Goal: Transaction & Acquisition: Purchase product/service

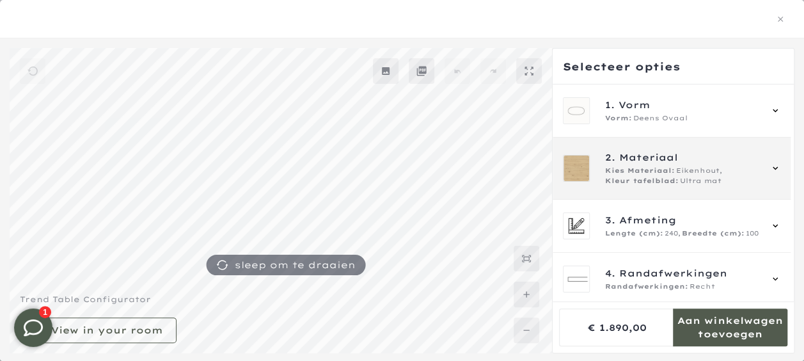
scroll to position [1052, 0]
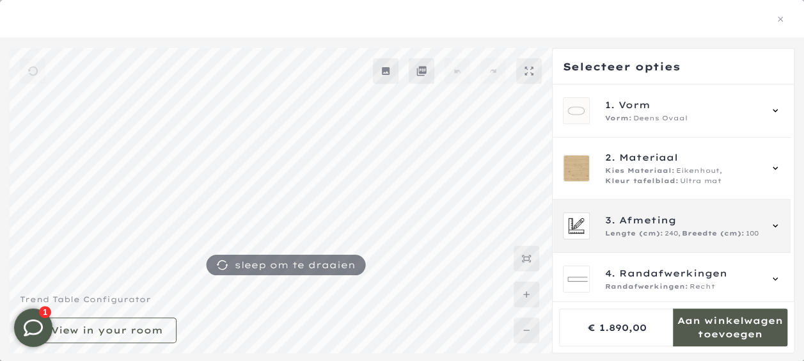
click at [744, 227] on div "3. Afmeting Lengte (cm): 240, Breedte (cm): 100" at bounding box center [682, 226] width 155 height 26
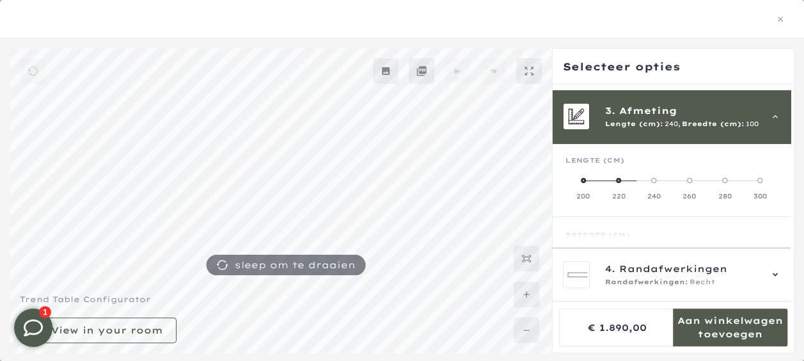
scroll to position [115, 0]
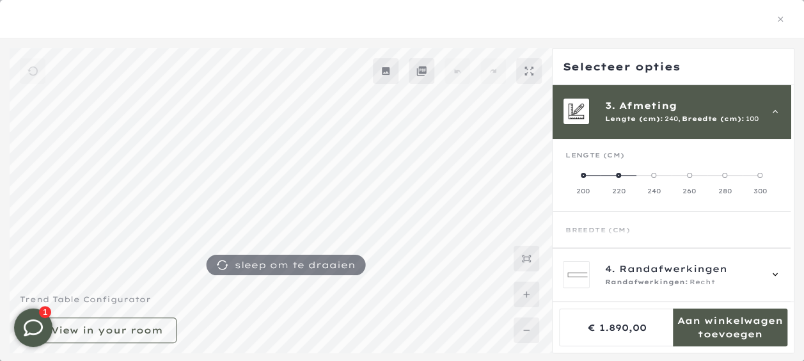
click at [753, 185] on label "300" at bounding box center [760, 183] width 35 height 26
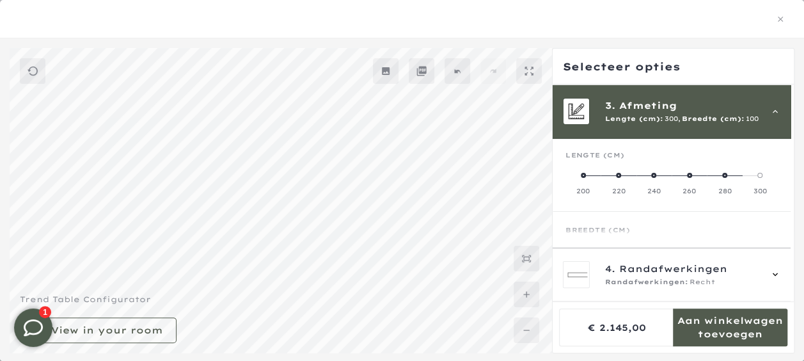
scroll to position [1052, 0]
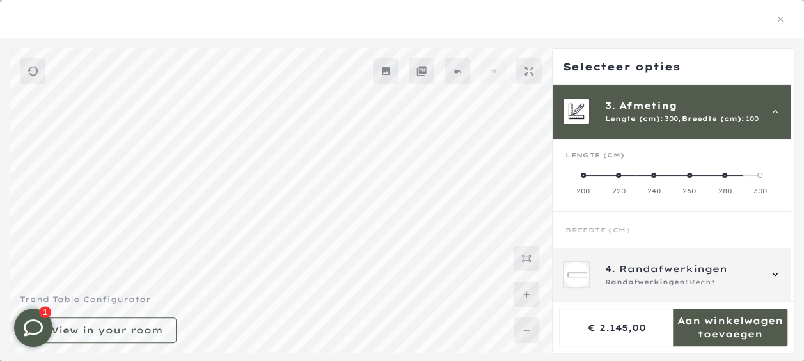
click at [777, 275] on icon at bounding box center [776, 274] width 10 height 10
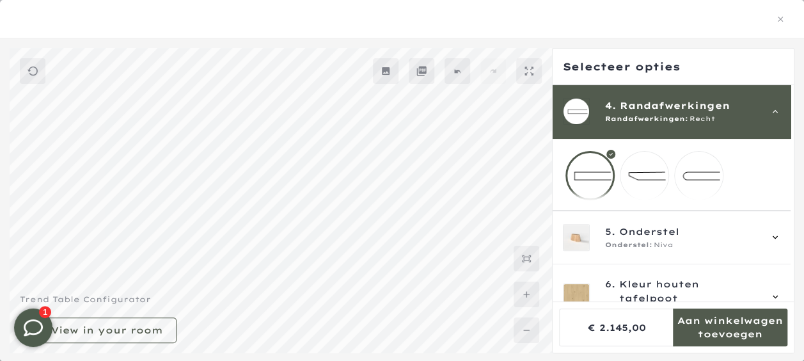
scroll to position [1050, 0]
click at [693, 173] on mmq-loader at bounding box center [699, 176] width 48 height 48
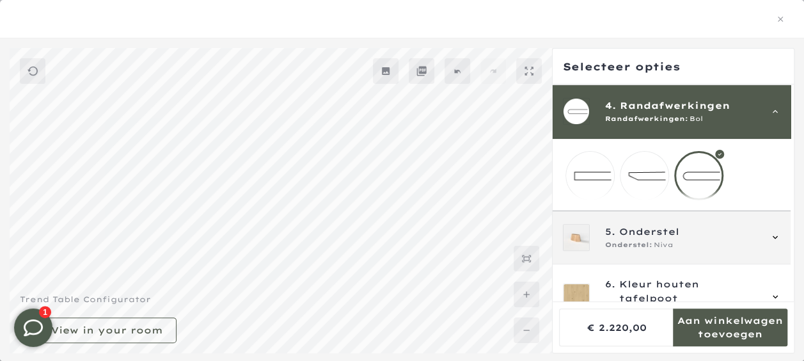
click at [776, 243] on icon at bounding box center [776, 237] width 10 height 10
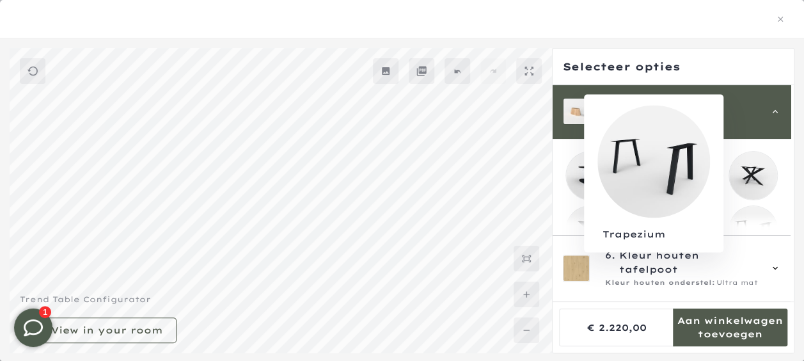
scroll to position [1050, 0]
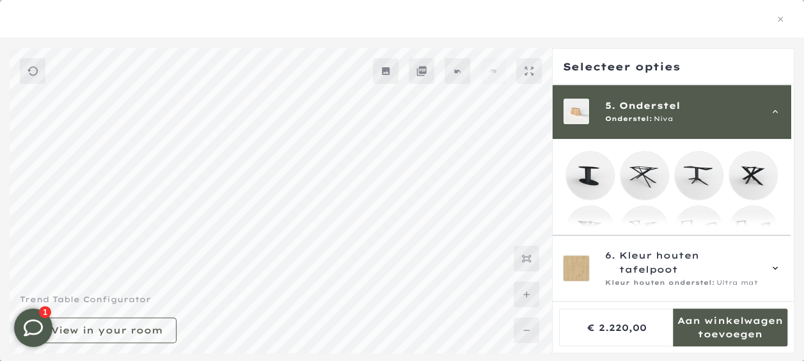
click at [791, 302] on mmq-side-panel-footer at bounding box center [673, 326] width 241 height 51
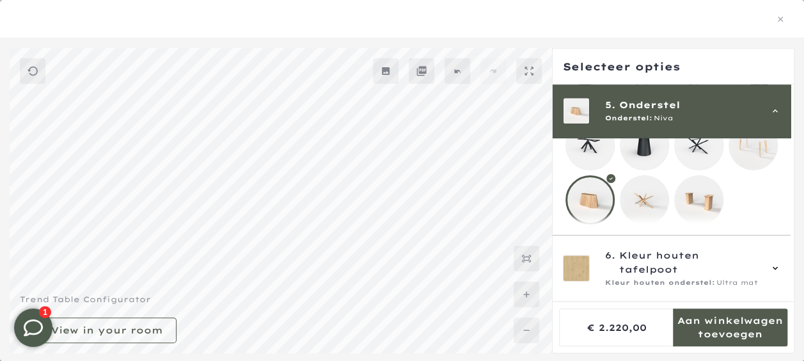
click at [643, 195] on mmq-loader at bounding box center [645, 200] width 48 height 48
click at [707, 197] on mmq-loader at bounding box center [699, 200] width 48 height 48
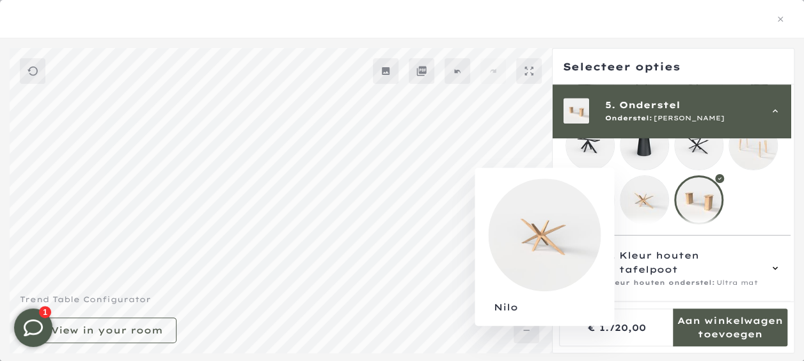
scroll to position [1052, 0]
click at [644, 189] on mmq-loader at bounding box center [645, 200] width 48 height 48
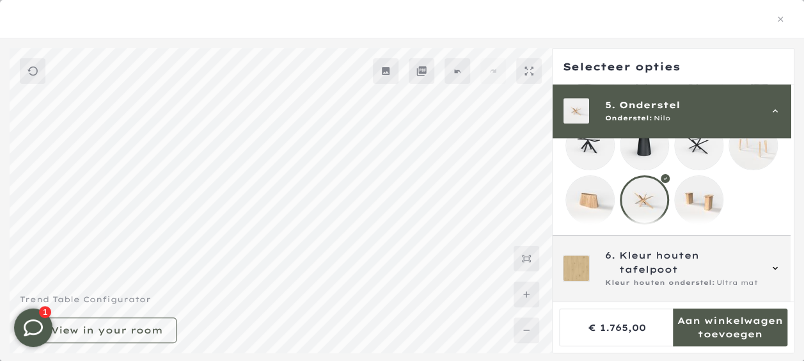
scroll to position [1153, 0]
click at [776, 273] on icon at bounding box center [776, 268] width 10 height 10
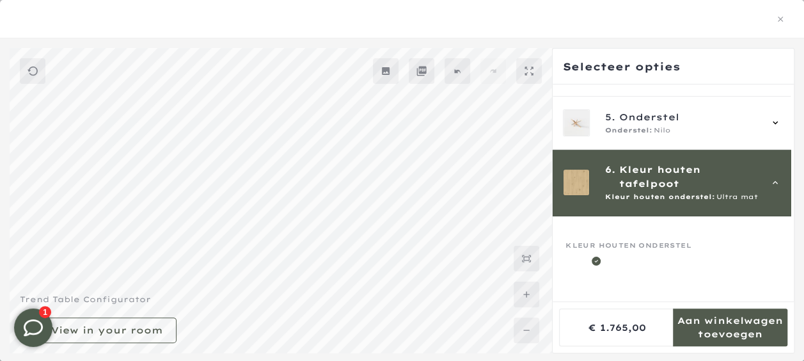
click at [776, 273] on mmq-mobile-group-item at bounding box center [672, 226] width 238 height 152
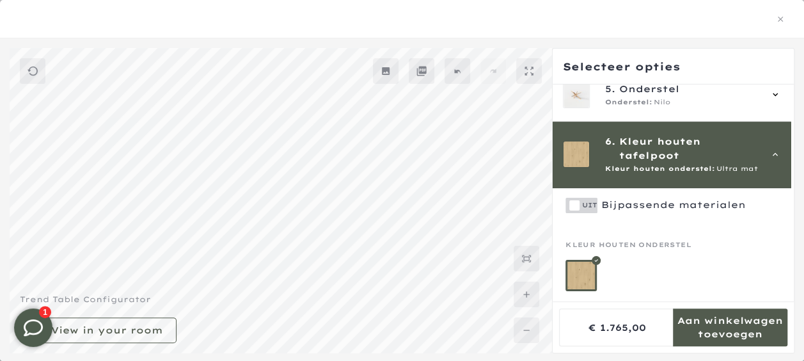
scroll to position [246, 0]
click at [776, 273] on div at bounding box center [672, 275] width 212 height 31
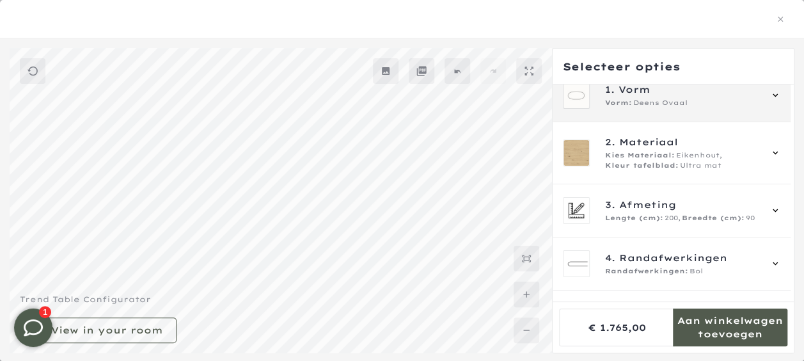
scroll to position [1155, 0]
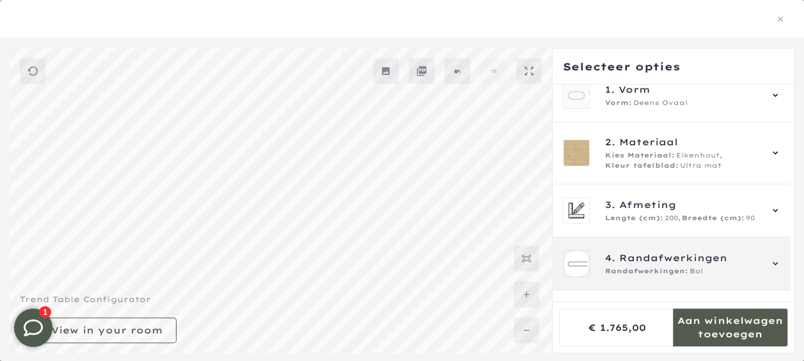
click at [773, 262] on icon at bounding box center [776, 264] width 10 height 10
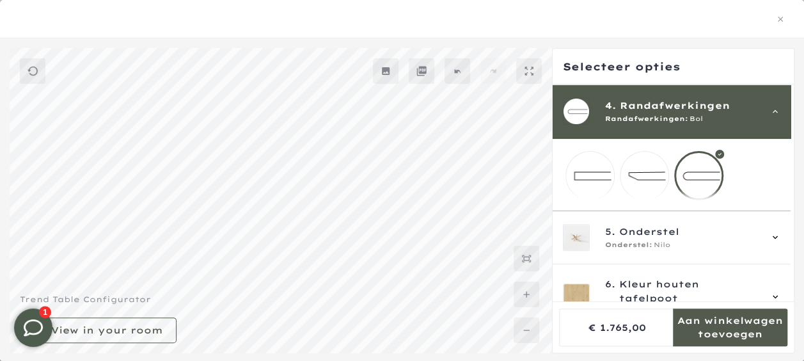
scroll to position [1153, 0]
click at [647, 172] on mmq-loader at bounding box center [645, 176] width 48 height 48
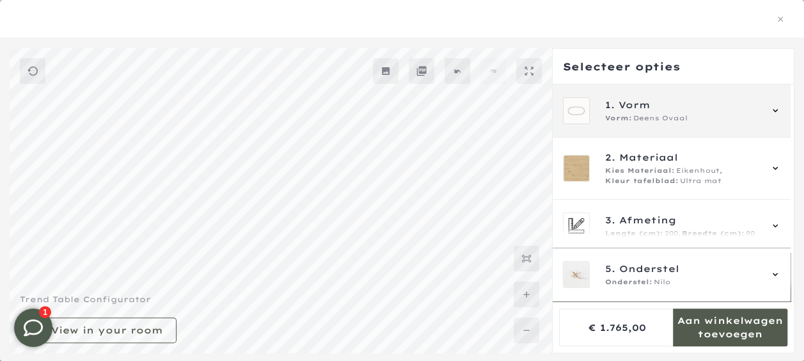
scroll to position [1153, 0]
click at [654, 116] on span "Deens Ovaal" at bounding box center [661, 118] width 54 height 10
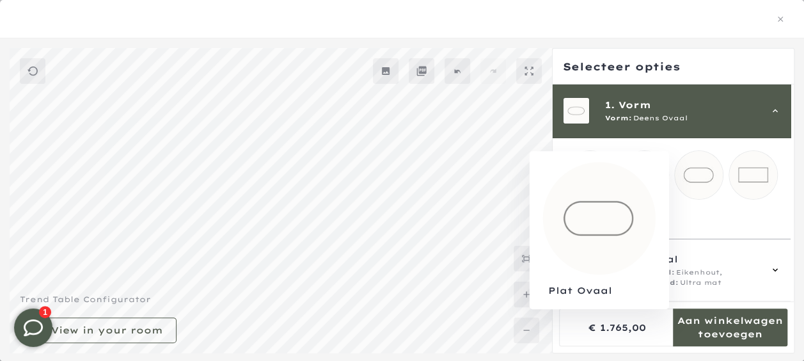
scroll to position [1155, 0]
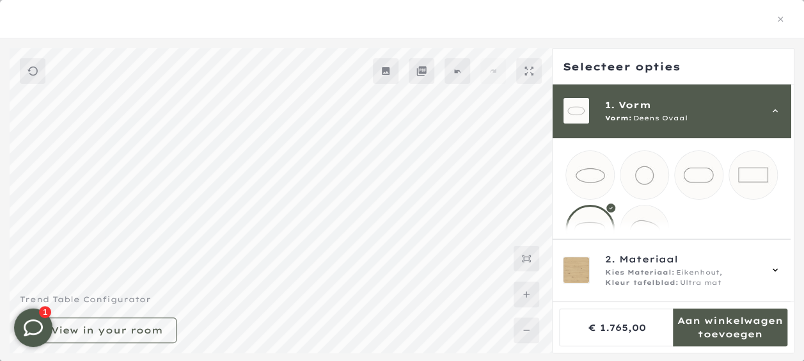
click at [701, 178] on mmq-loader at bounding box center [699, 175] width 48 height 48
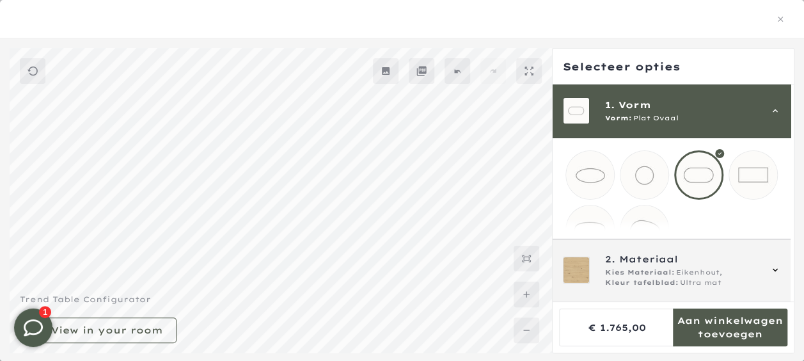
scroll to position [1231, 0]
click at [778, 268] on icon at bounding box center [776, 270] width 10 height 10
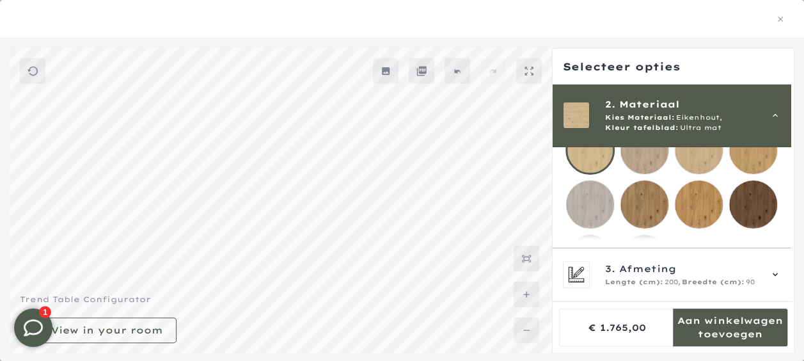
click at [643, 221] on mmq-loader at bounding box center [645, 204] width 48 height 48
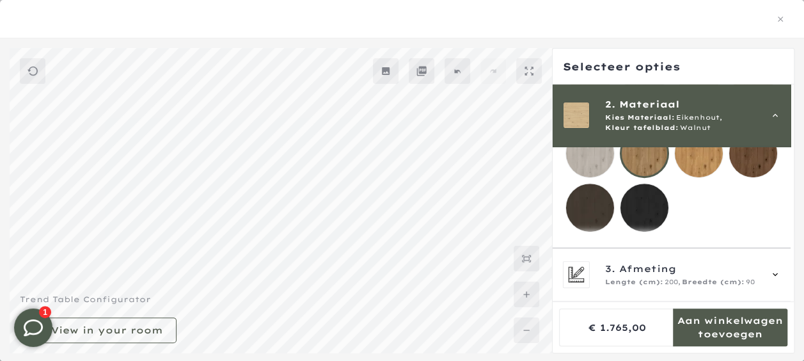
scroll to position [1231, 0]
click at [795, 89] on div at bounding box center [402, 200] width 804 height 305
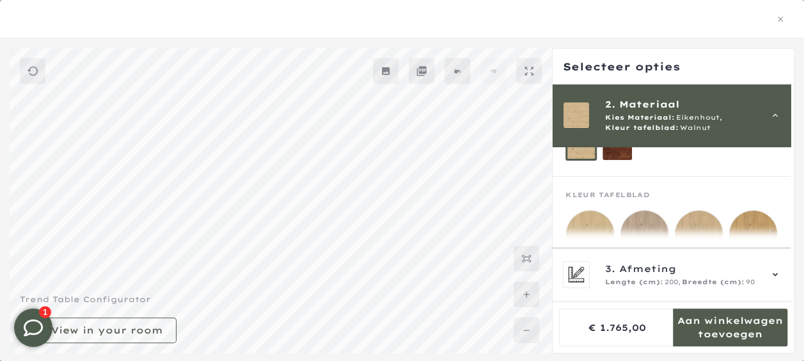
click at [701, 225] on mmq-loader at bounding box center [699, 235] width 48 height 48
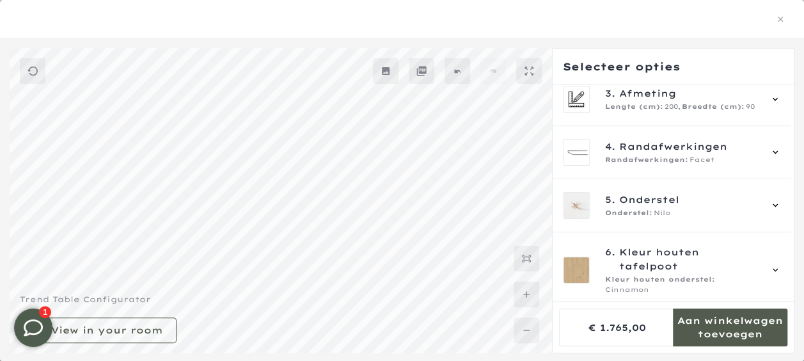
scroll to position [518, 0]
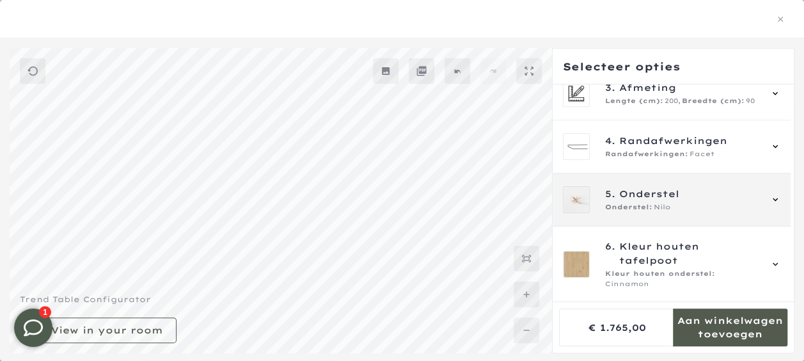
click at [657, 195] on div "5. Onderstel Onderstel: Nilo" at bounding box center [672, 199] width 238 height 53
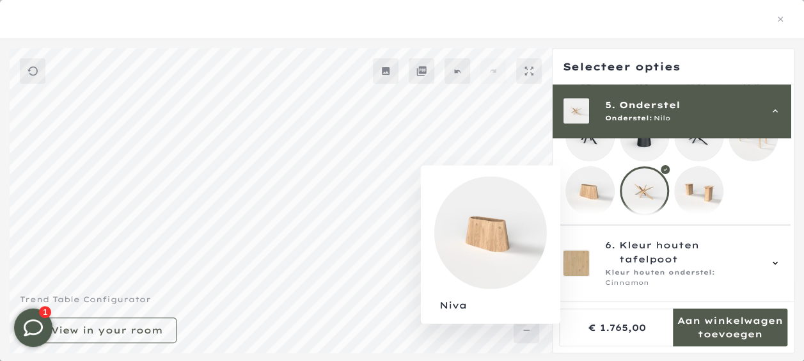
scroll to position [1231, 0]
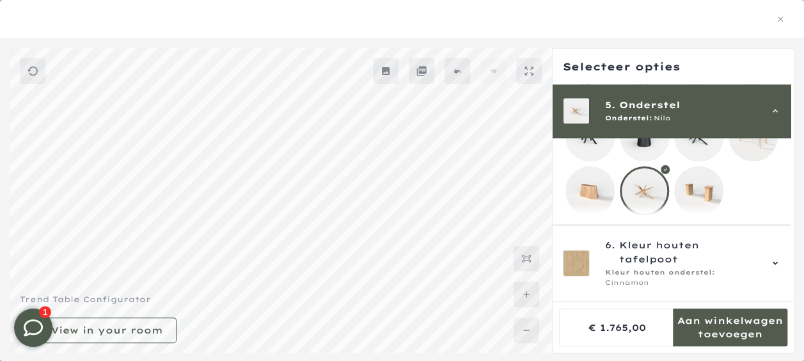
click at [593, 191] on mmq-loader at bounding box center [590, 191] width 48 height 48
click at [639, 189] on mmq-loader at bounding box center [645, 191] width 48 height 48
click at [639, 189] on div at bounding box center [644, 190] width 49 height 49
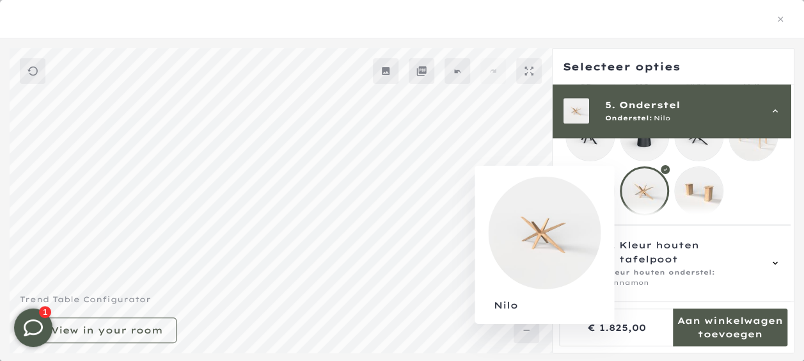
click at [653, 182] on div at bounding box center [644, 190] width 49 height 49
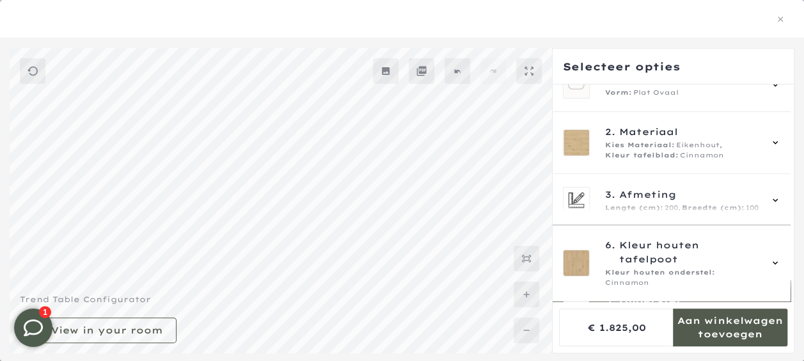
scroll to position [17, 0]
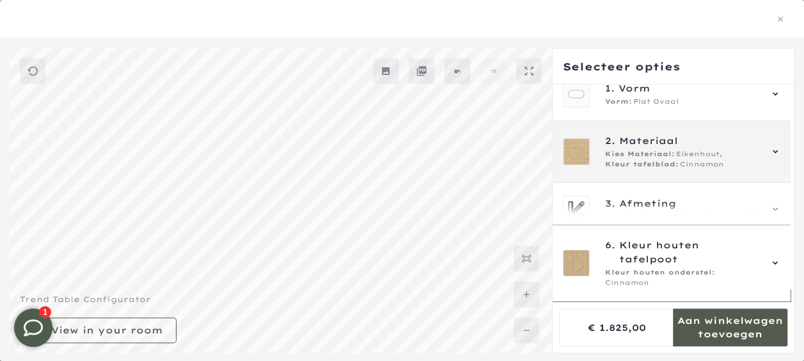
click at [687, 157] on span "Eikenhout," at bounding box center [699, 154] width 46 height 10
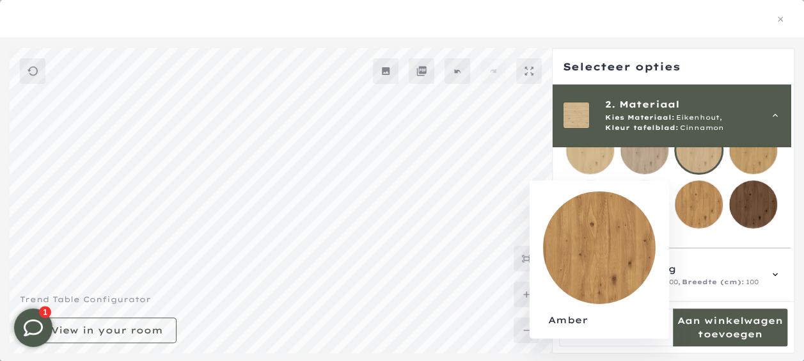
scroll to position [1231, 0]
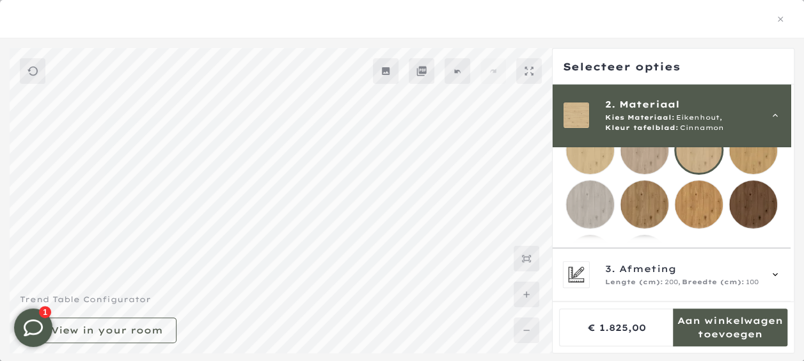
click at [701, 200] on mmq-loader at bounding box center [699, 204] width 48 height 48
click at [657, 198] on mmq-loader at bounding box center [645, 204] width 48 height 48
click at [747, 153] on mmq-loader at bounding box center [754, 150] width 48 height 48
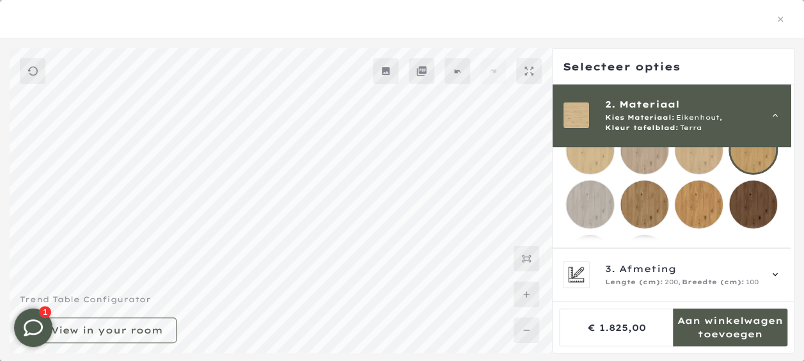
scroll to position [1155, 0]
click at [638, 157] on mmq-loader at bounding box center [645, 150] width 48 height 48
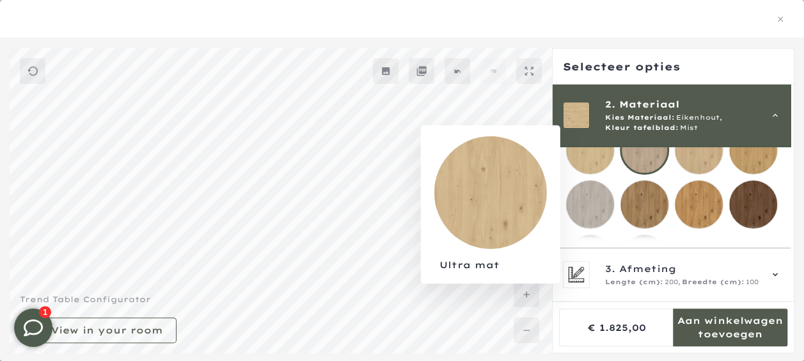
click at [585, 163] on mmq-loader at bounding box center [590, 150] width 48 height 48
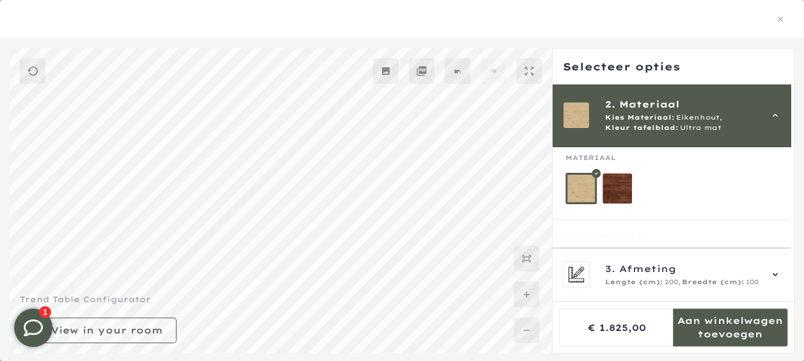
scroll to position [1153, 0]
click at [526, 76] on mmq-icon at bounding box center [529, 71] width 10 height 10
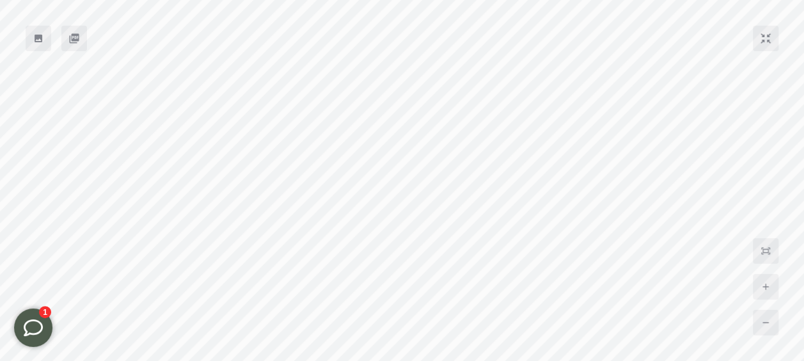
scroll to position [1155, 0]
click at [768, 35] on icon at bounding box center [769, 35] width 4 height 4
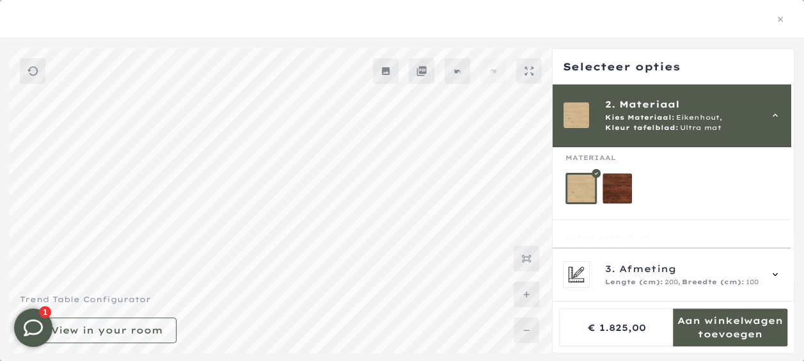
scroll to position [1280, 0]
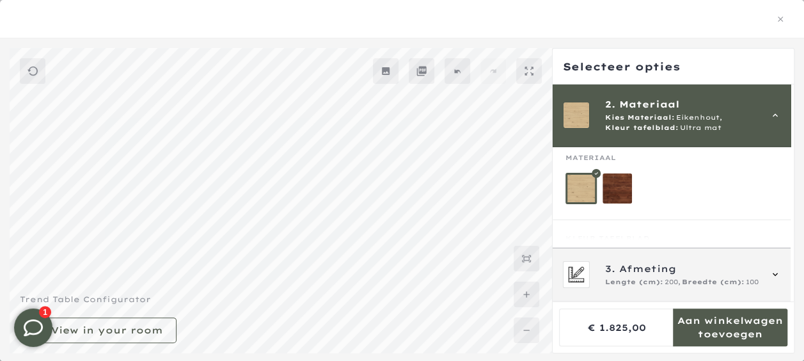
click at [774, 277] on icon at bounding box center [776, 274] width 10 height 10
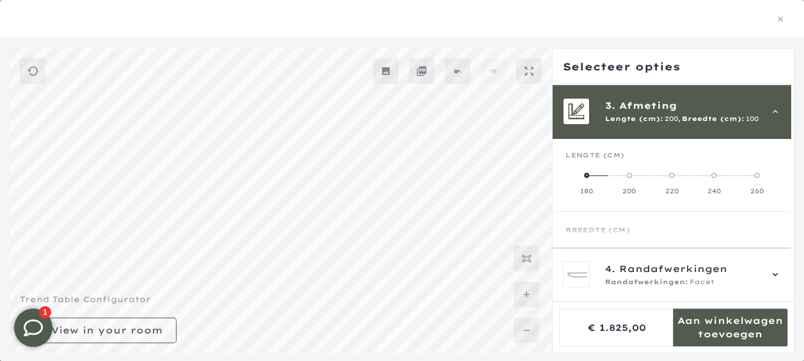
scroll to position [1283, 0]
click at [758, 175] on span at bounding box center [757, 175] width 5 height 5
click at [774, 110] on icon at bounding box center [776, 111] width 10 height 10
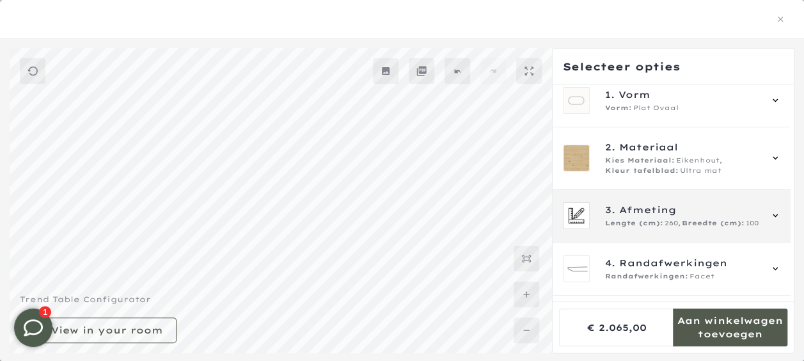
scroll to position [0, 0]
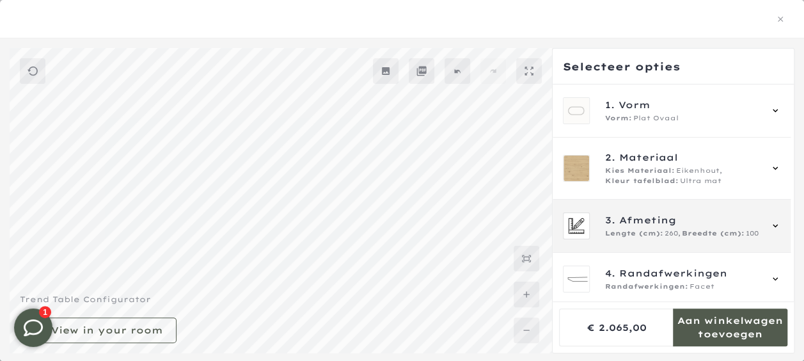
click at [703, 225] on span "3. Afmeting" at bounding box center [682, 220] width 155 height 14
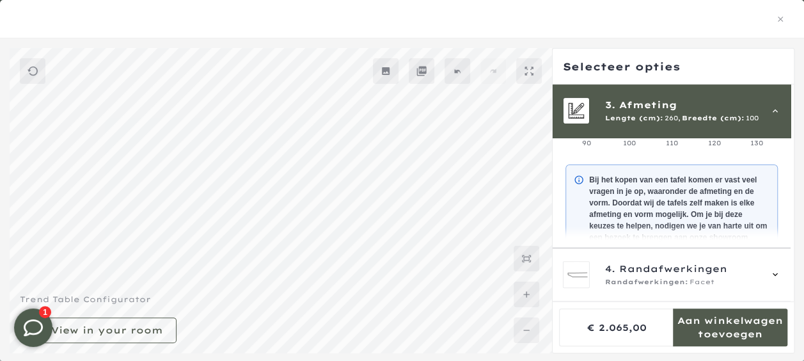
scroll to position [243, 0]
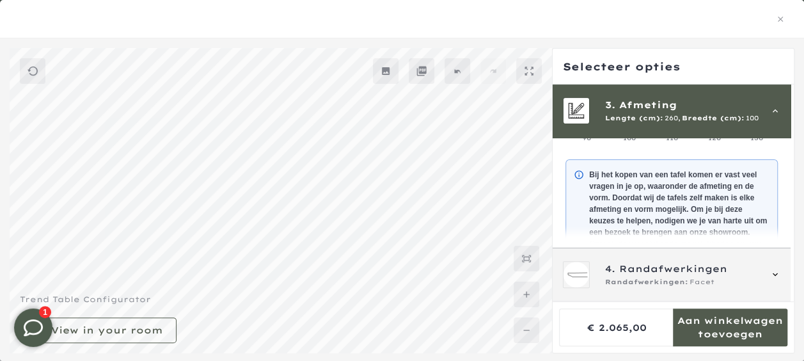
click at [776, 276] on icon at bounding box center [776, 274] width 10 height 10
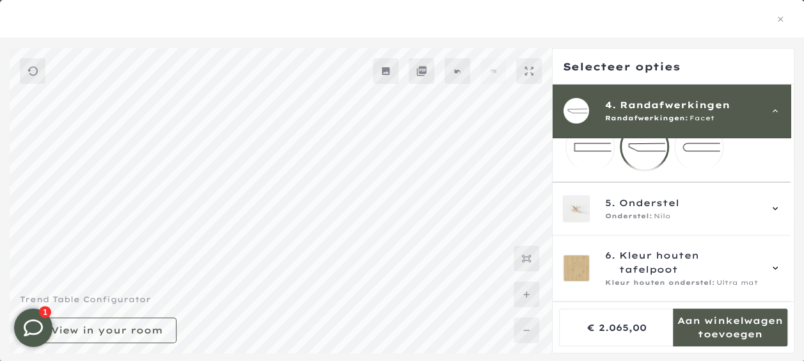
scroll to position [205, 0]
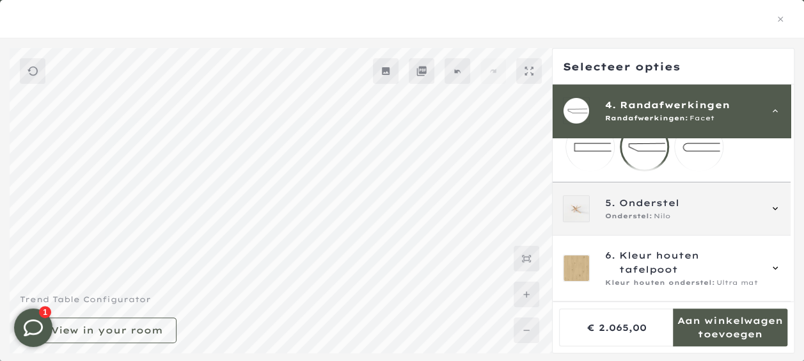
click at [651, 220] on span "Onderstel:" at bounding box center [628, 216] width 47 height 10
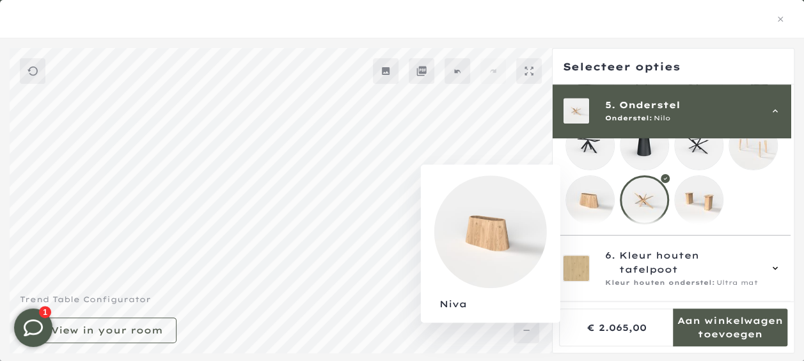
scroll to position [2063, 0]
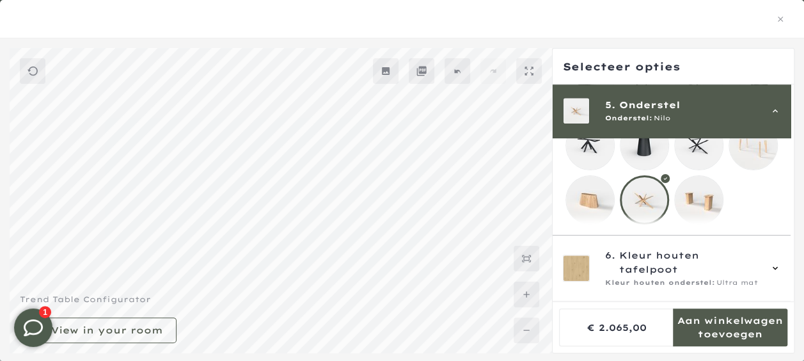
click at [591, 192] on mmq-loader at bounding box center [590, 200] width 48 height 48
click at [699, 197] on mmq-loader at bounding box center [699, 200] width 48 height 48
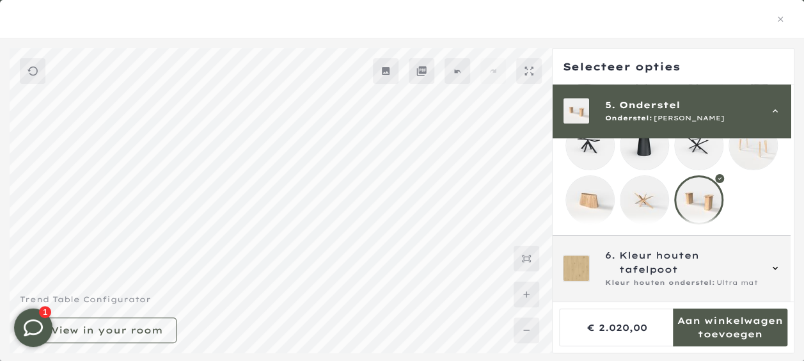
scroll to position [2061, 0]
click at [776, 272] on icon at bounding box center [776, 268] width 10 height 10
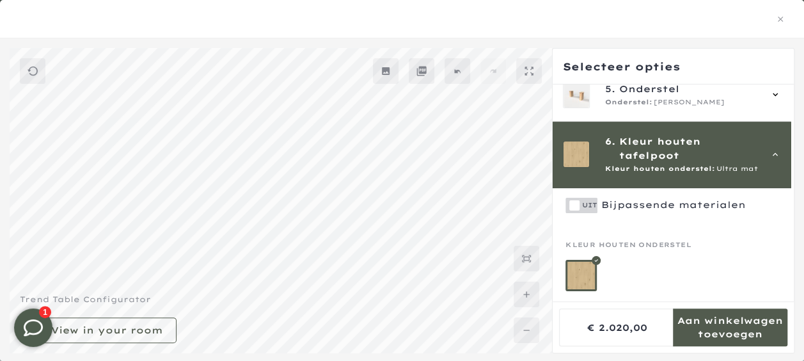
scroll to position [2063, 0]
click at [632, 199] on mmq-formatted-message at bounding box center [674, 205] width 145 height 12
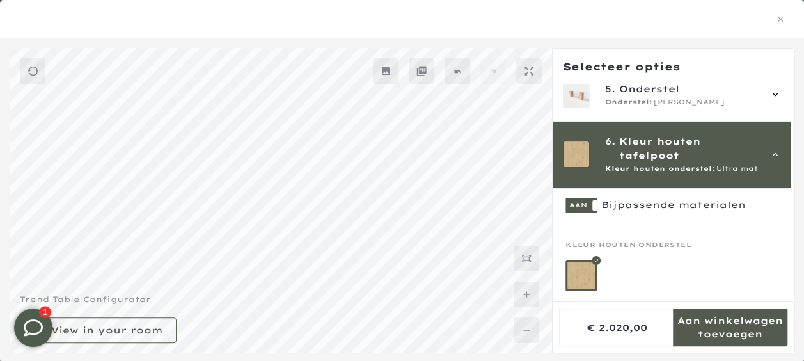
click at [776, 83] on mmq-side-panel-header at bounding box center [673, 67] width 241 height 36
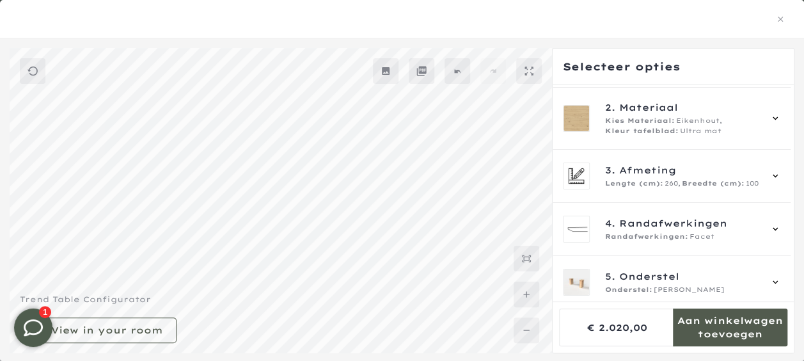
scroll to position [41, 0]
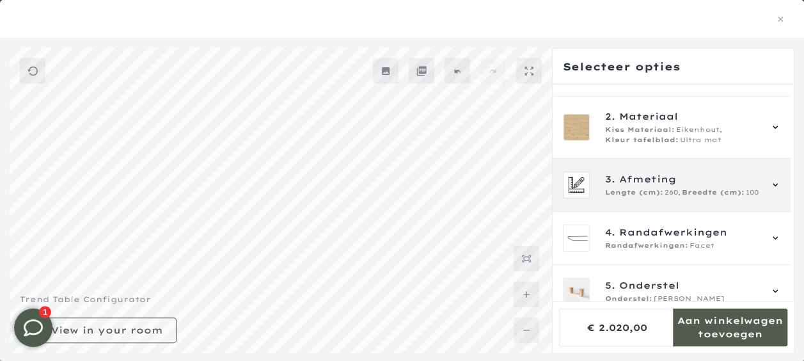
click at [653, 188] on span "Lengte (cm):" at bounding box center [634, 193] width 58 height 10
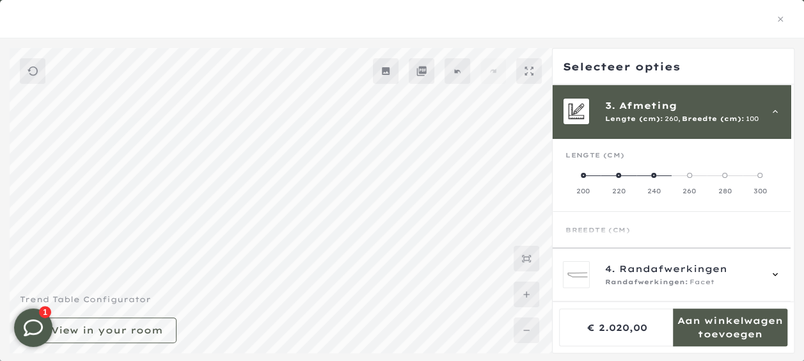
scroll to position [2063, 0]
click at [760, 174] on span at bounding box center [760, 175] width 5 height 5
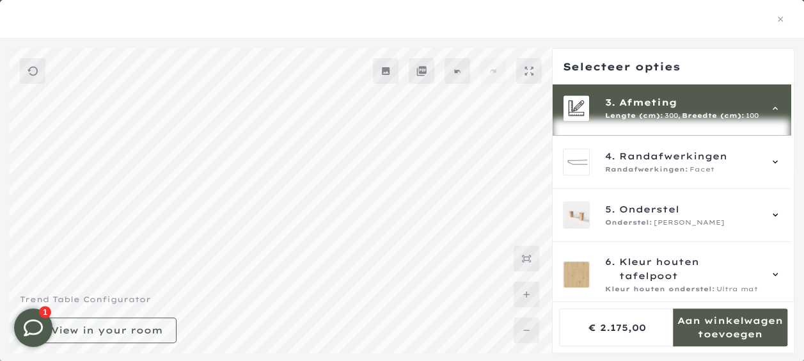
scroll to position [439, 0]
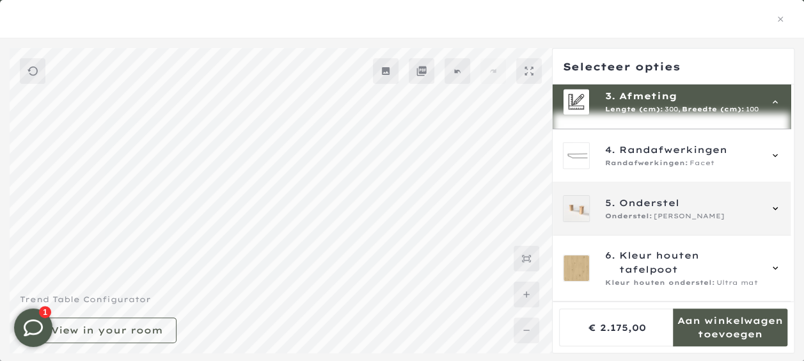
click at [764, 216] on div "5. Onderstel Onderstel: [PERSON_NAME]" at bounding box center [672, 208] width 218 height 27
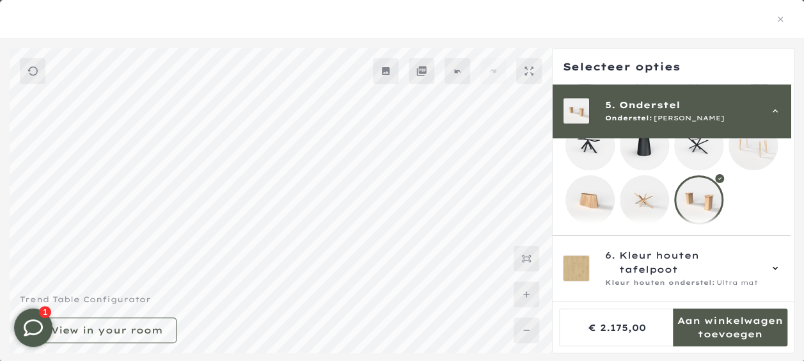
scroll to position [477, 0]
click at [643, 191] on mmq-loader at bounding box center [645, 200] width 48 height 48
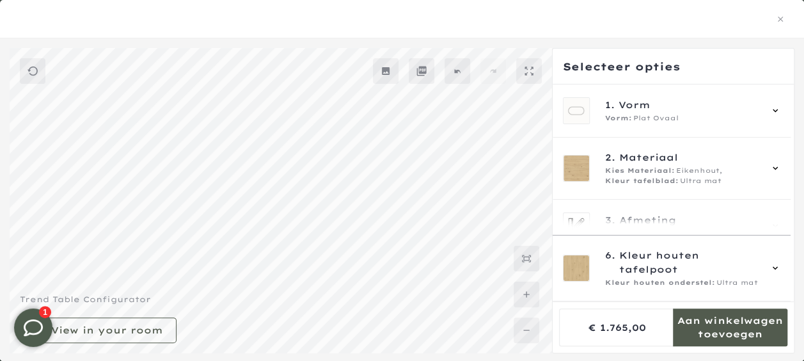
scroll to position [2009, 0]
click at [685, 220] on span "3. Afmeting" at bounding box center [682, 220] width 155 height 14
